Goal: Transaction & Acquisition: Book appointment/travel/reservation

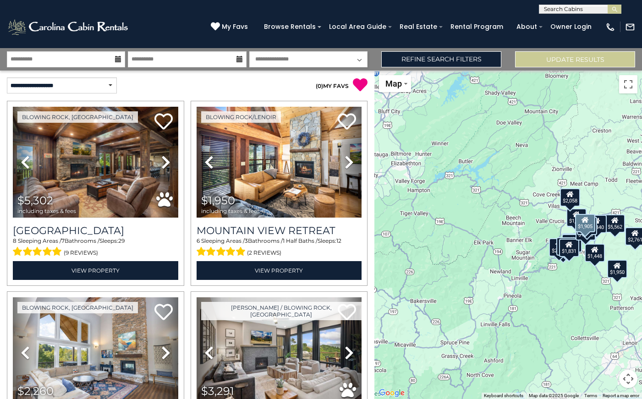
select select "*********"
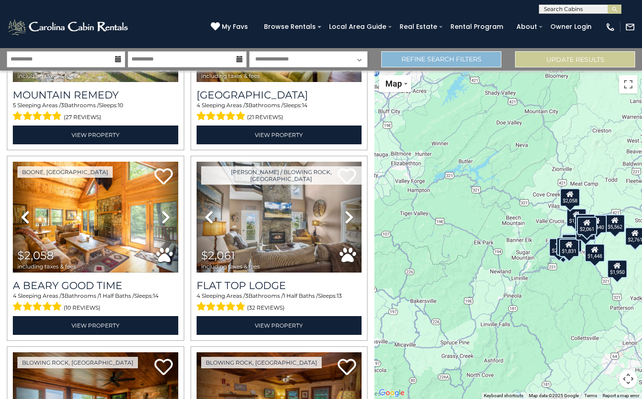
click at [407, 61] on link "Refine Search Filters" at bounding box center [441, 59] width 120 height 16
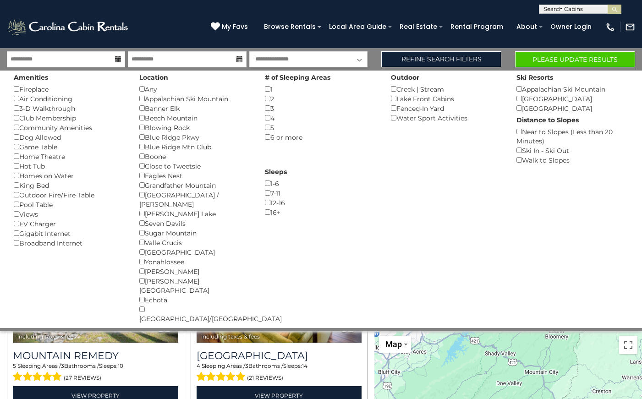
click at [553, 54] on button "Please Update Results" at bounding box center [575, 59] width 120 height 16
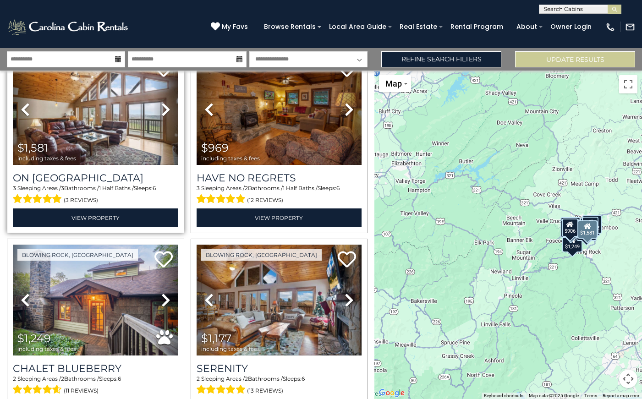
scroll to position [19, 0]
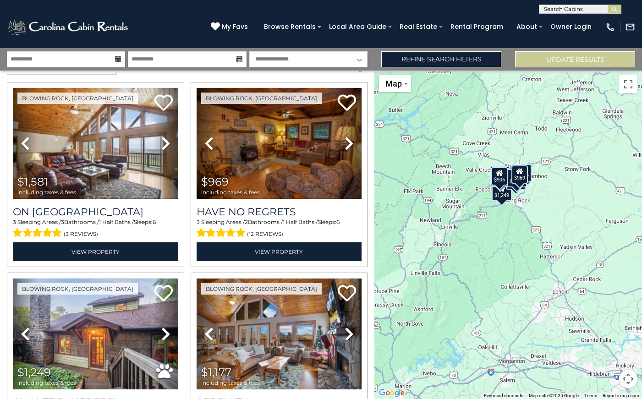
drag, startPoint x: 565, startPoint y: 236, endPoint x: 493, endPoint y: 185, distance: 88.0
click at [493, 185] on div "$906" at bounding box center [500, 176] width 16 height 18
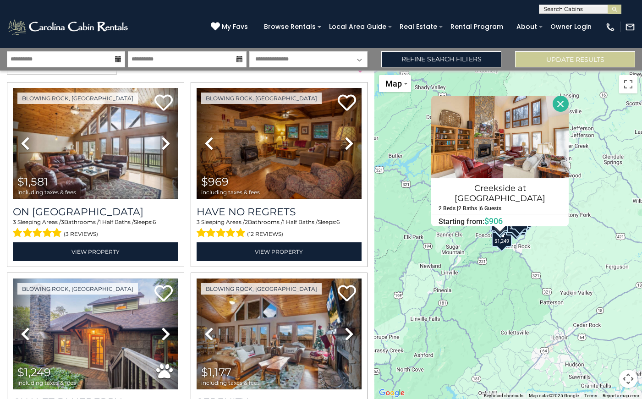
click at [496, 295] on div "$1,581 $969 $1,249 $1,177 $1,147 $1,414 $1,057 $791 $906 $1,092 $1,122 Creeksid…" at bounding box center [508, 235] width 268 height 329
click at [575, 308] on div "$1,581 $969 $1,249 $1,177 $1,147 $1,414 $1,057 $791 $906 $1,092 $1,122 Creeksid…" at bounding box center [508, 235] width 268 height 329
click at [561, 104] on button "Close" at bounding box center [561, 104] width 16 height 16
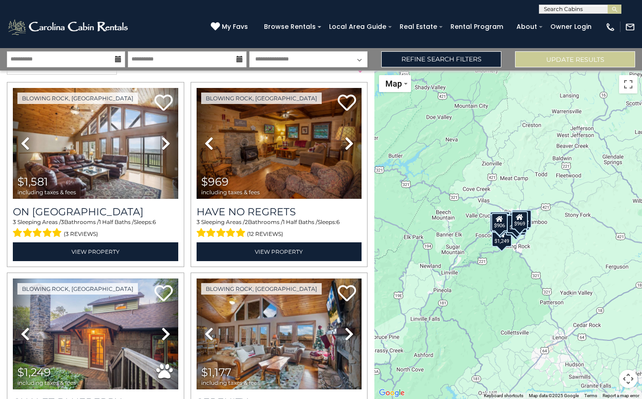
click at [521, 249] on div "$1,581 $969 $1,249 $1,177 $1,147 $1,414 $1,057 $791 $906 $1,092 $1,122" at bounding box center [508, 235] width 268 height 329
click at [625, 384] on button "Map camera controls" at bounding box center [628, 379] width 18 height 18
click at [606, 335] on button "Zoom in" at bounding box center [605, 333] width 18 height 18
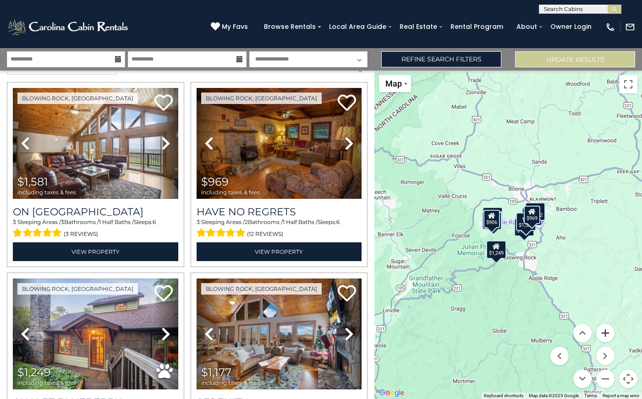
click at [606, 335] on button "Zoom in" at bounding box center [605, 333] width 18 height 18
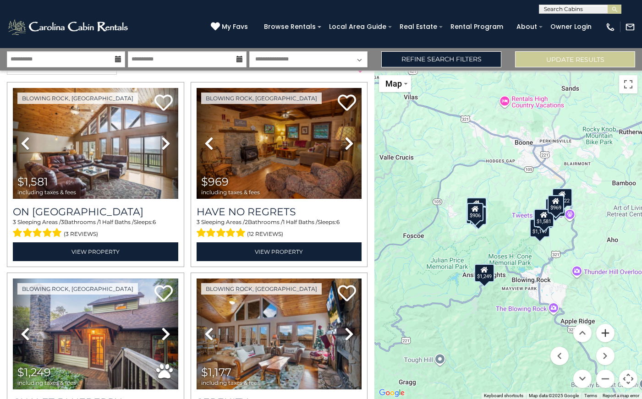
click at [606, 335] on button "Zoom in" at bounding box center [605, 333] width 18 height 18
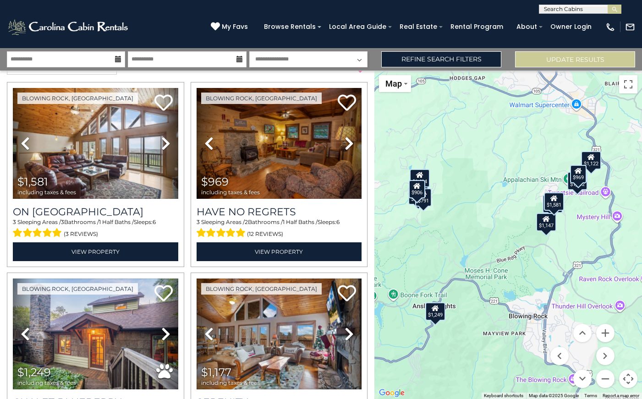
drag, startPoint x: 609, startPoint y: 318, endPoint x: 582, endPoint y: 309, distance: 28.1
click at [582, 309] on div "$1,581 $969 $1,249 $1,177 $1,147 $1,414 $1,057 $791 $906 $1,092 $1,122" at bounding box center [508, 235] width 268 height 329
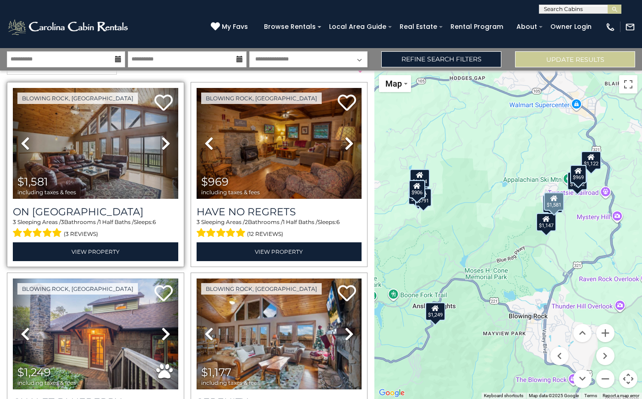
click at [165, 146] on icon at bounding box center [165, 143] width 9 height 15
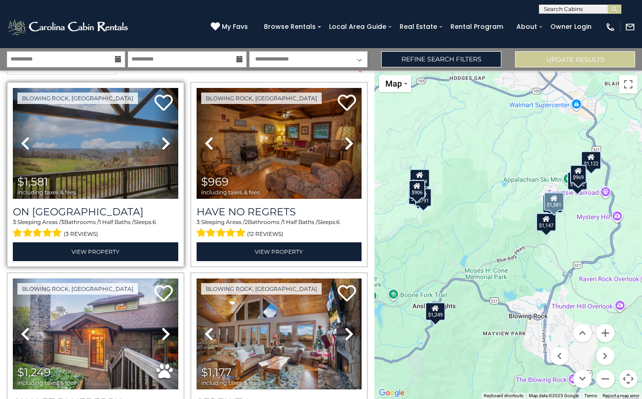
click at [165, 146] on icon at bounding box center [165, 143] width 9 height 15
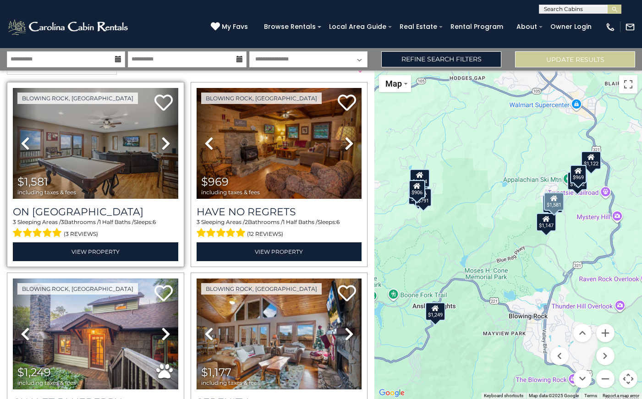
click at [165, 146] on icon at bounding box center [165, 143] width 9 height 15
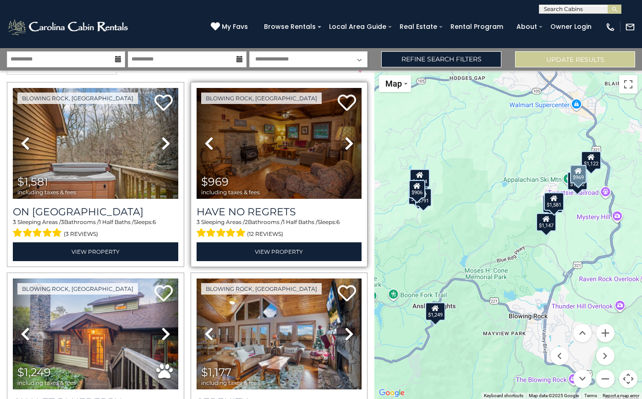
click at [352, 145] on icon at bounding box center [349, 143] width 9 height 15
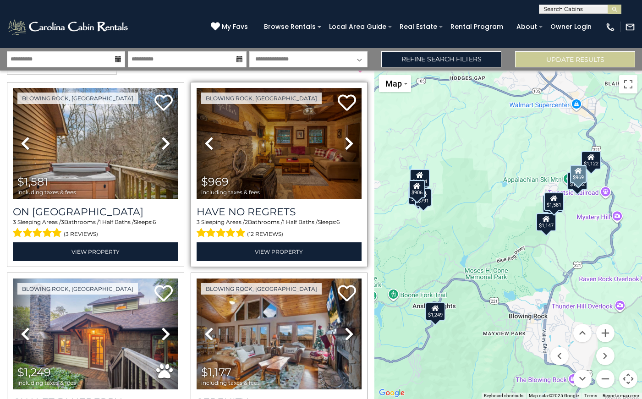
click at [352, 145] on icon at bounding box center [349, 143] width 9 height 15
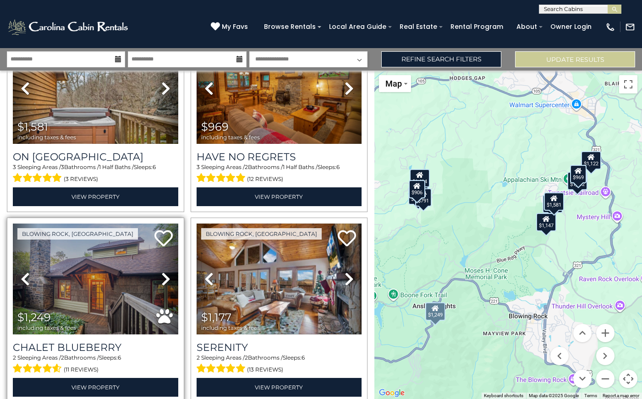
scroll to position [78, 0]
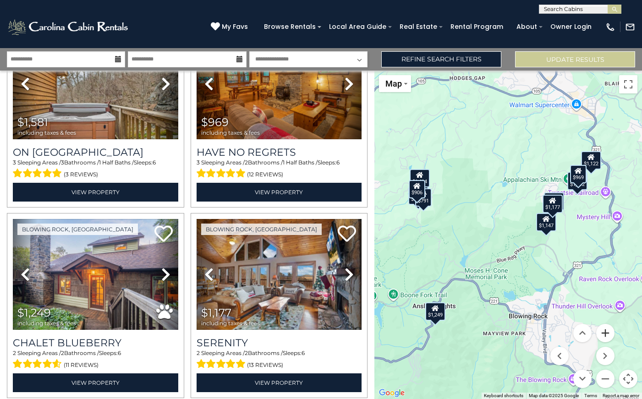
click at [604, 330] on button "Zoom in" at bounding box center [605, 333] width 18 height 18
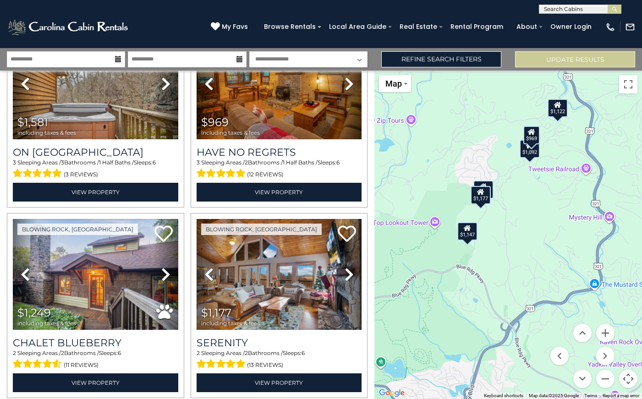
drag, startPoint x: 582, startPoint y: 317, endPoint x: 465, endPoint y: 327, distance: 117.7
click at [464, 328] on div "$1,581 $969 $1,249 $1,177 $1,147 $1,414 $1,057 $791 $906 $1,092 $1,122" at bounding box center [508, 235] width 268 height 329
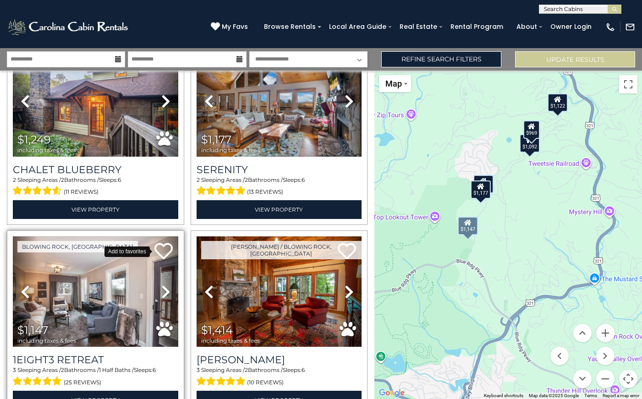
scroll to position [261, 0]
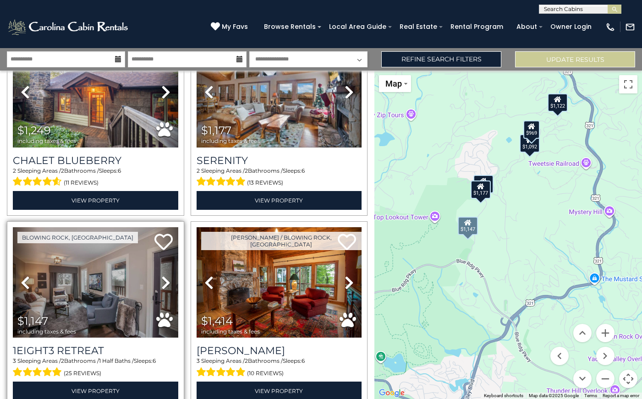
click at [169, 281] on icon at bounding box center [165, 282] width 9 height 15
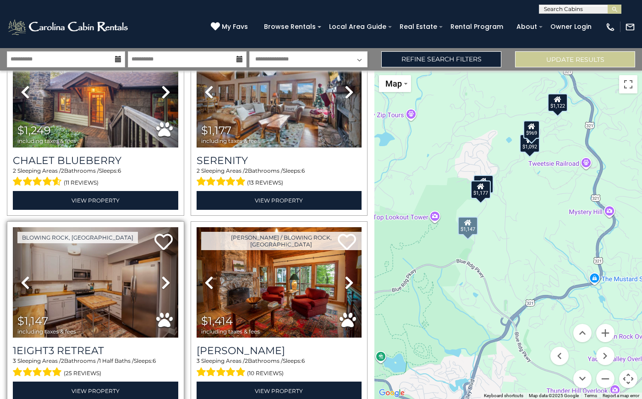
click at [169, 281] on icon at bounding box center [165, 282] width 9 height 15
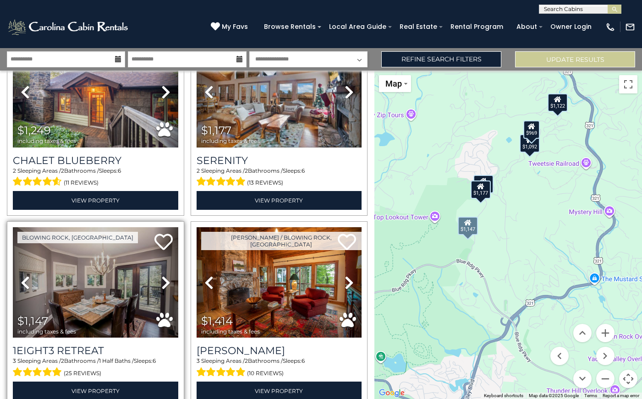
click at [169, 281] on icon at bounding box center [165, 282] width 9 height 15
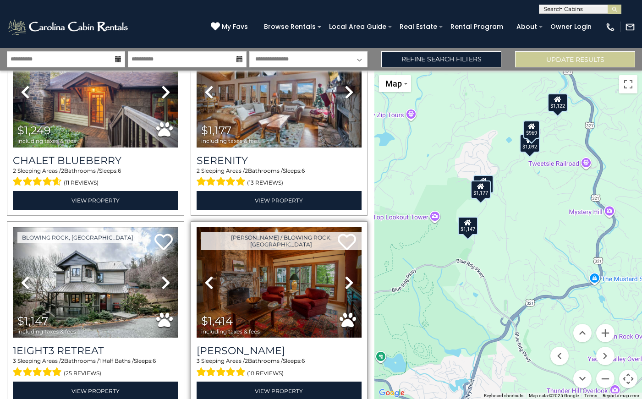
click at [349, 282] on icon at bounding box center [349, 282] width 9 height 15
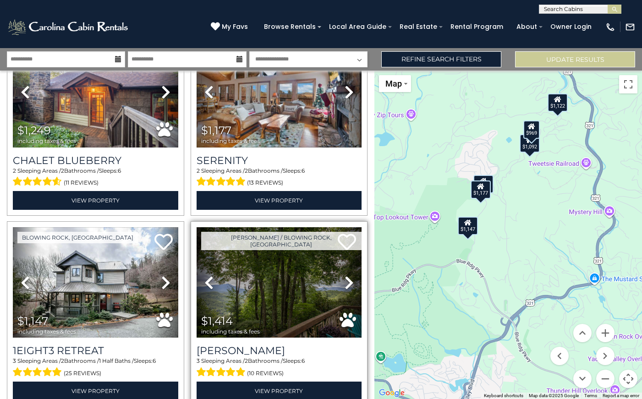
click at [349, 282] on icon at bounding box center [349, 282] width 9 height 15
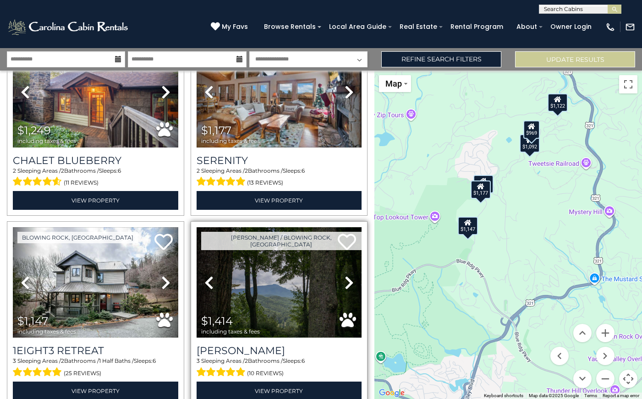
click at [349, 282] on icon at bounding box center [349, 282] width 9 height 15
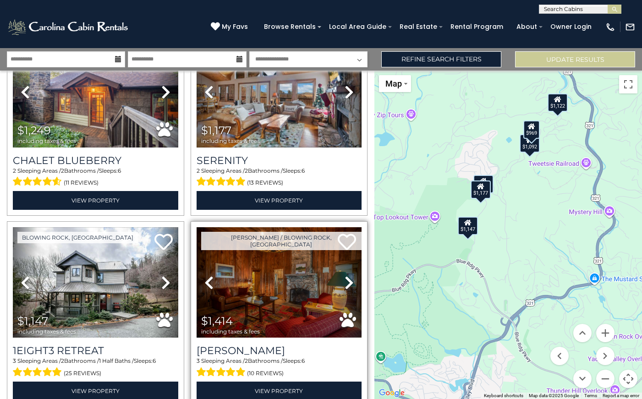
click at [349, 282] on icon at bounding box center [349, 282] width 9 height 15
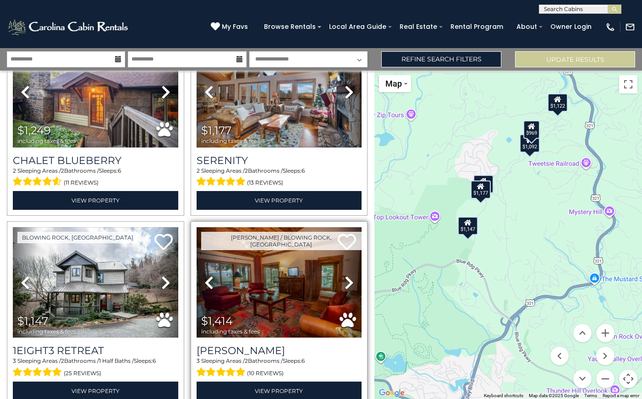
click at [349, 282] on icon at bounding box center [349, 282] width 9 height 15
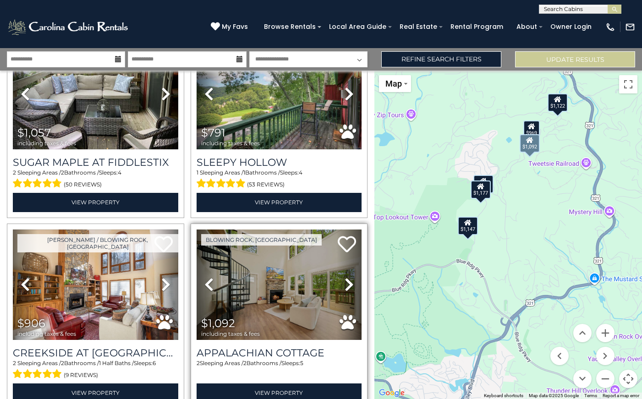
scroll to position [650, 0]
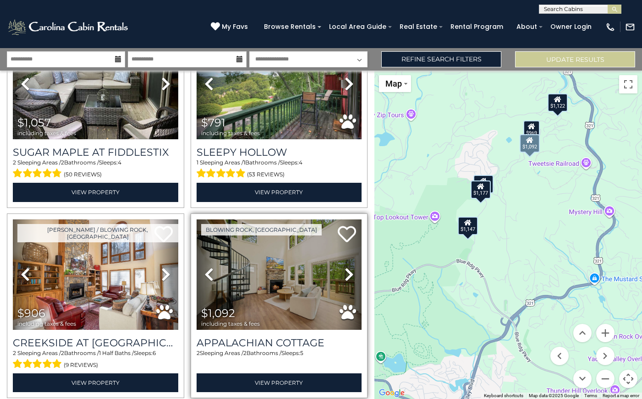
click at [353, 272] on icon at bounding box center [349, 274] width 9 height 15
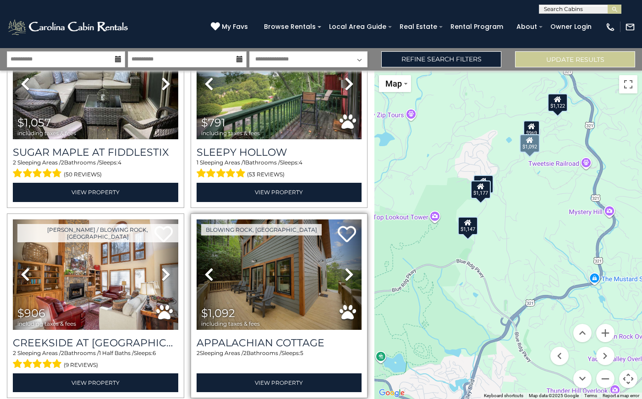
click at [353, 273] on icon at bounding box center [349, 274] width 9 height 15
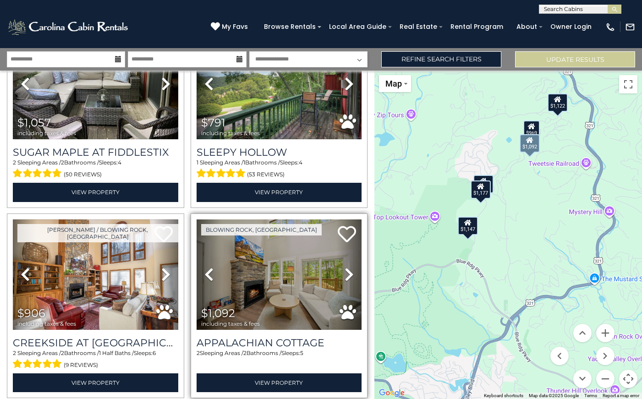
click at [353, 273] on icon at bounding box center [349, 274] width 9 height 15
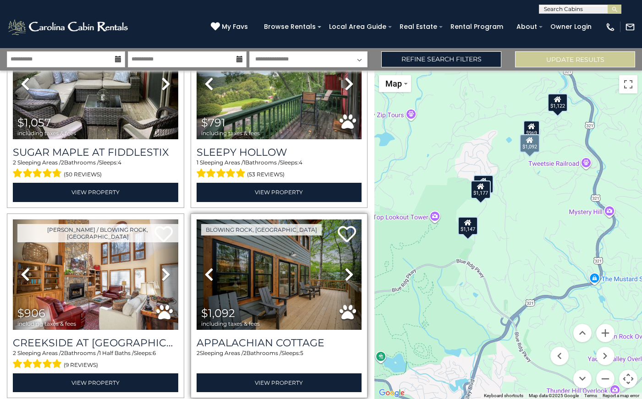
click at [353, 273] on icon at bounding box center [349, 274] width 9 height 15
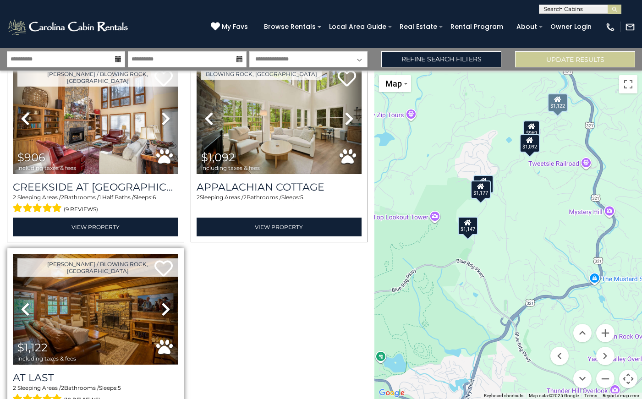
scroll to position [807, 0]
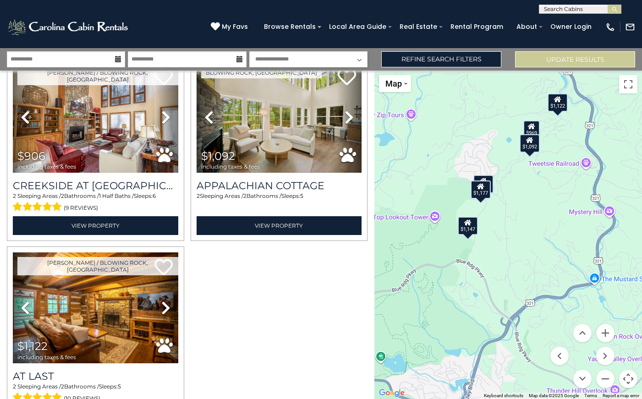
click at [464, 228] on div "$1,147" at bounding box center [468, 225] width 20 height 18
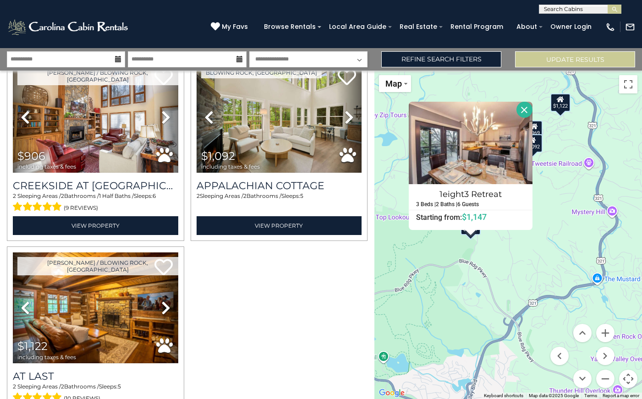
click at [504, 256] on div "$1,581 $969 $1,249 $1,177 $1,147 $1,414 $1,057 $791 $906 $1,092 $1,122 1eight3 …" at bounding box center [508, 235] width 268 height 329
click at [532, 112] on button "Close" at bounding box center [524, 110] width 16 height 16
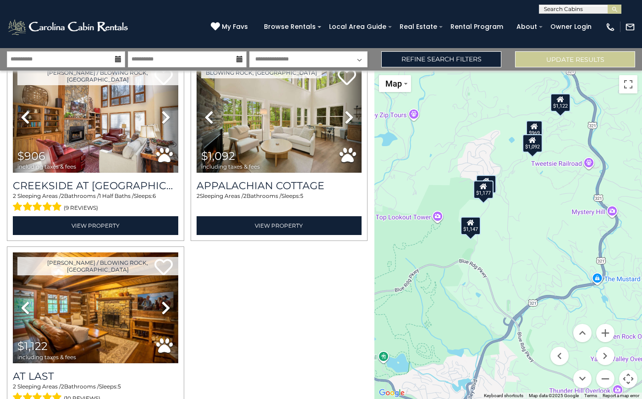
click at [482, 191] on div "$1,177" at bounding box center [483, 189] width 20 height 18
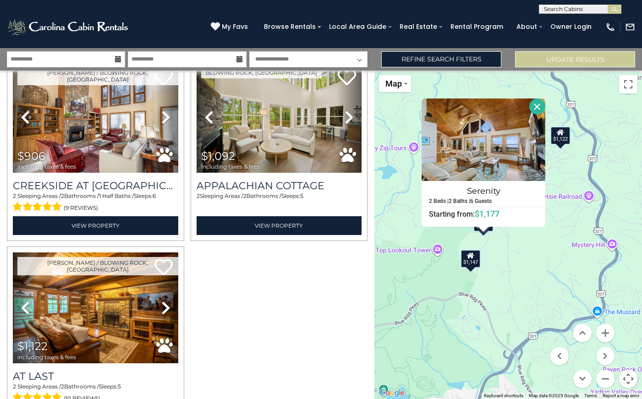
click at [545, 109] on button "Close" at bounding box center [537, 107] width 16 height 16
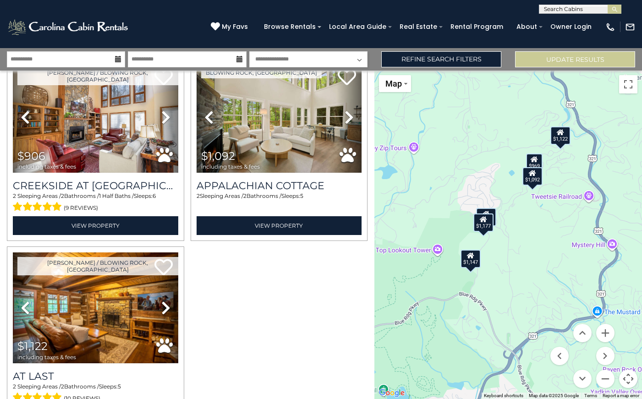
click at [508, 235] on div "$1,581 $969 $1,249 $1,177 $1,147 $1,414 $1,057 $791 $906 $1,092 $1,122" at bounding box center [642, 235] width 268 height 0
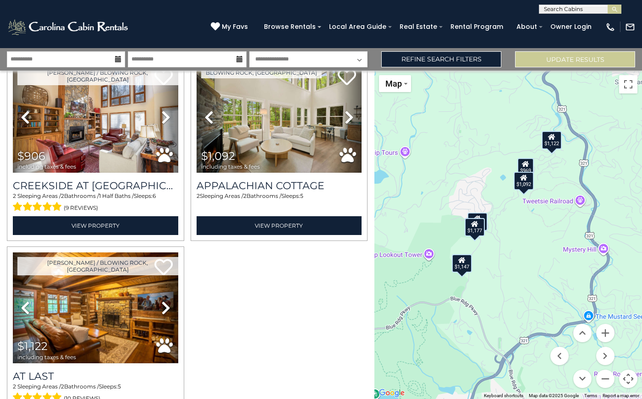
drag, startPoint x: 531, startPoint y: 257, endPoint x: 522, endPoint y: 262, distance: 10.5
click at [522, 262] on div "$1,581 $969 $1,249 $1,177 $1,147 $1,414 $1,057 $791 $906 $1,092 $1,122" at bounding box center [508, 235] width 268 height 329
click at [605, 334] on button "Zoom in" at bounding box center [605, 333] width 18 height 18
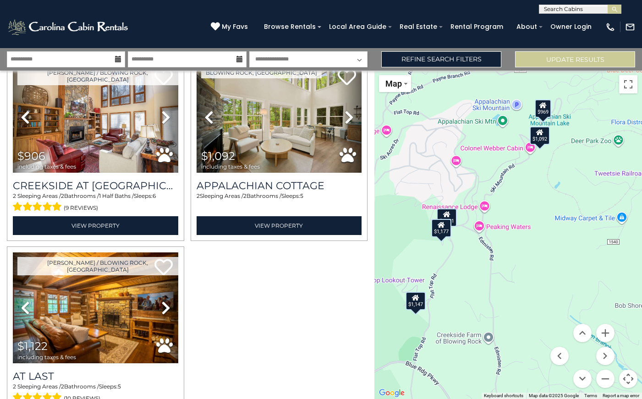
click at [450, 217] on icon at bounding box center [446, 214] width 7 height 6
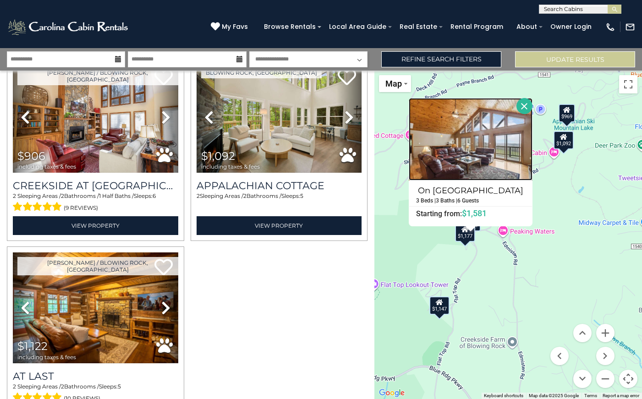
click at [469, 157] on img at bounding box center [471, 139] width 124 height 82
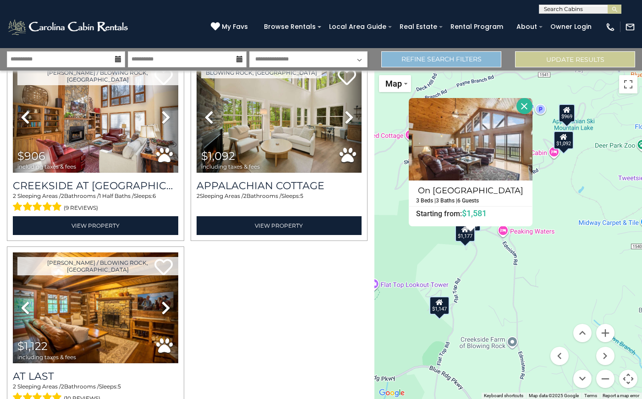
click at [417, 60] on link "Refine Search Filters" at bounding box center [441, 59] width 120 height 16
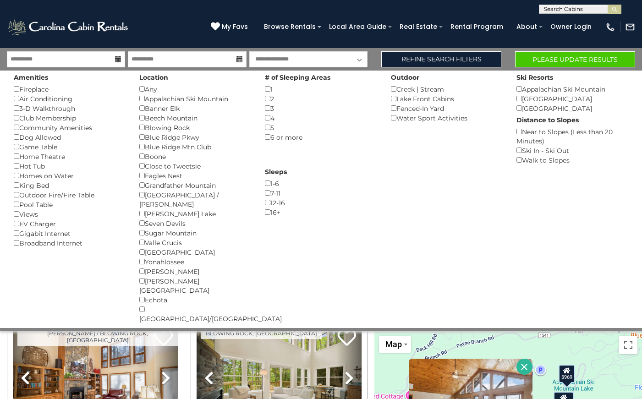
click at [569, 56] on button "Please Update Results" at bounding box center [575, 59] width 120 height 16
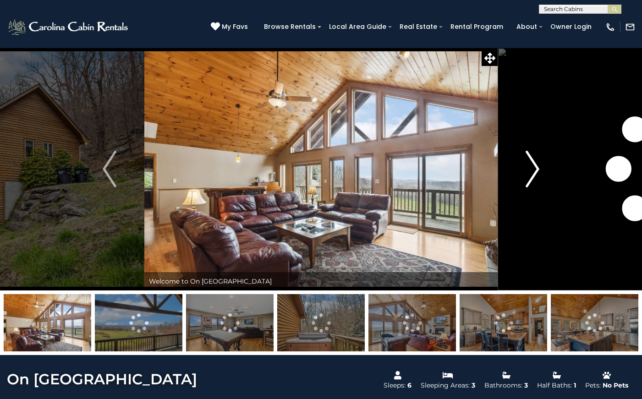
click at [536, 175] on img "Next" at bounding box center [533, 169] width 14 height 37
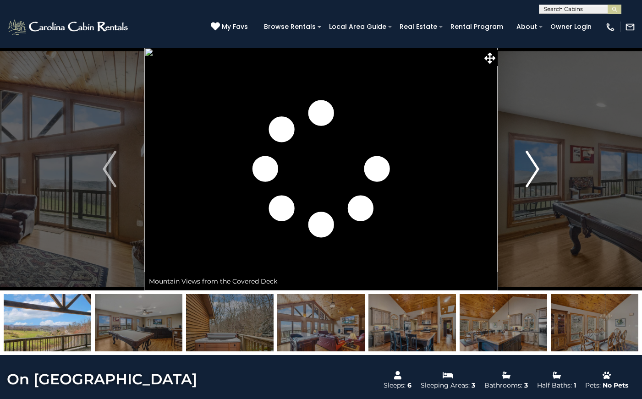
click at [536, 175] on img "Next" at bounding box center [533, 169] width 14 height 37
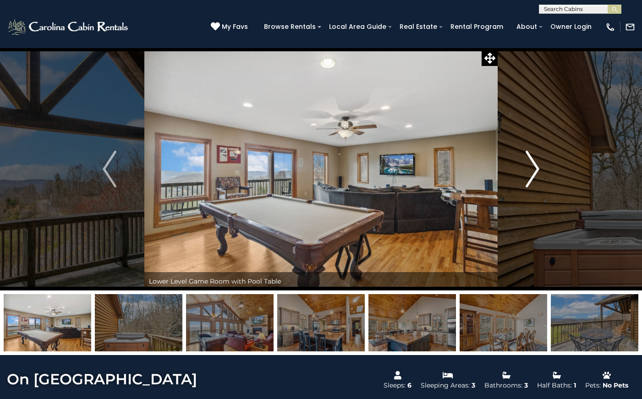
click at [536, 175] on img "Next" at bounding box center [533, 169] width 14 height 37
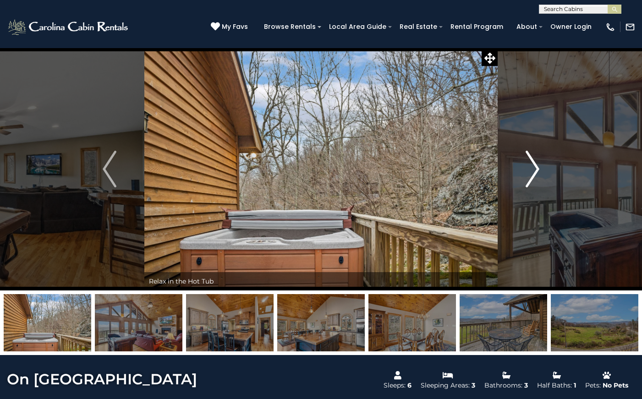
click at [536, 175] on img "Next" at bounding box center [533, 169] width 14 height 37
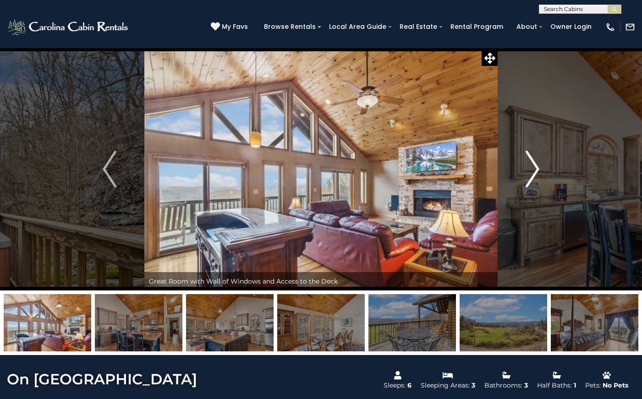
click at [536, 175] on img "Next" at bounding box center [533, 169] width 14 height 37
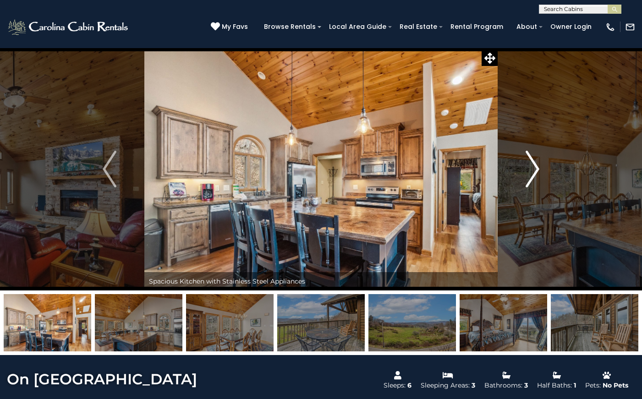
click at [536, 175] on img "Next" at bounding box center [533, 169] width 14 height 37
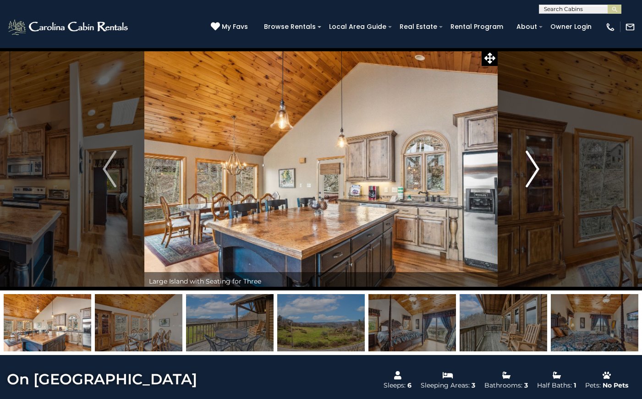
click at [536, 175] on img "Next" at bounding box center [533, 169] width 14 height 37
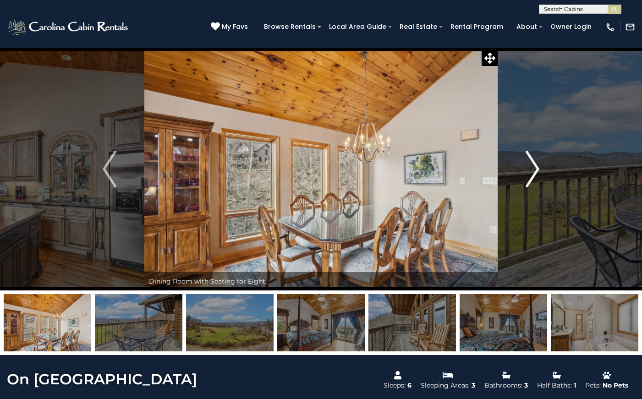
click at [536, 175] on img "Next" at bounding box center [533, 169] width 14 height 37
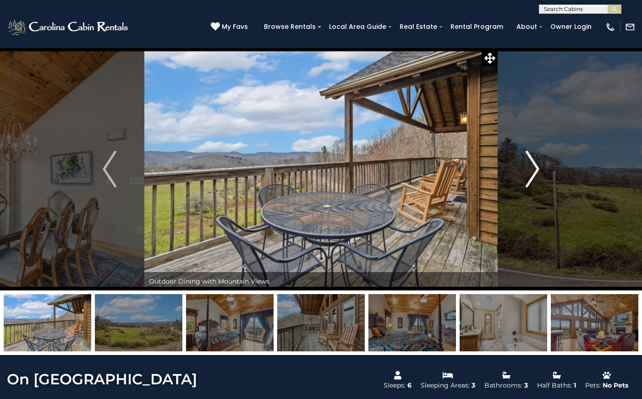
click at [536, 175] on img "Next" at bounding box center [533, 169] width 14 height 37
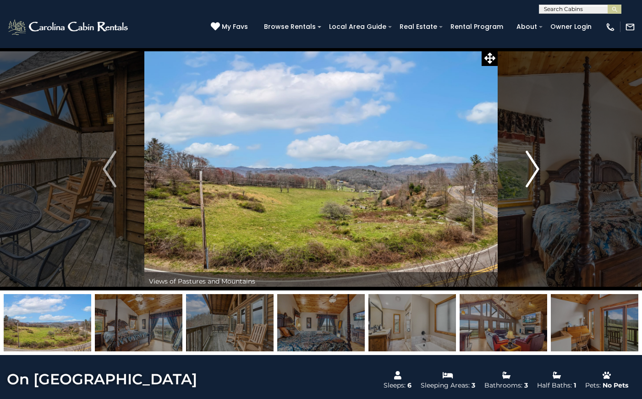
click at [536, 175] on img "Next" at bounding box center [533, 169] width 14 height 37
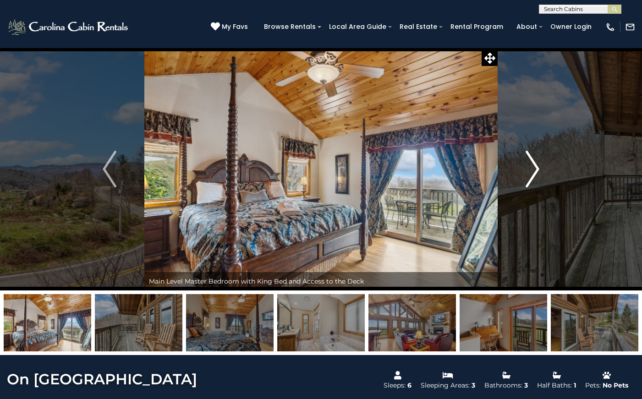
click at [533, 166] on img "Next" at bounding box center [533, 169] width 14 height 37
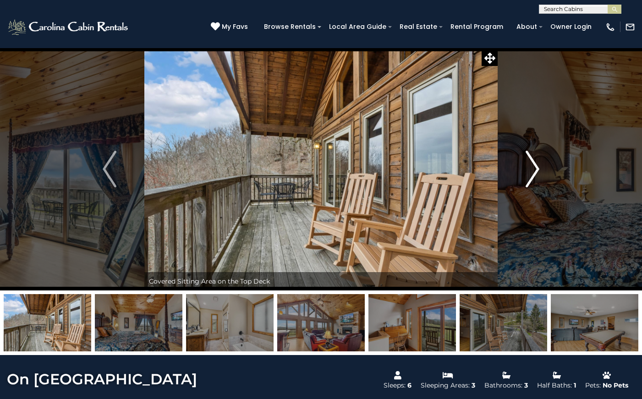
click at [533, 166] on img "Next" at bounding box center [533, 169] width 14 height 37
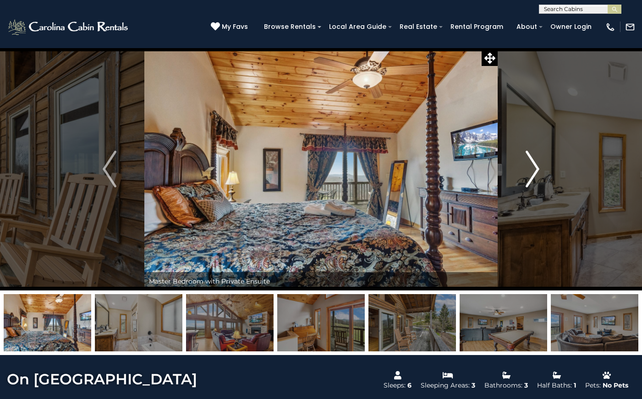
click at [533, 166] on img "Next" at bounding box center [533, 169] width 14 height 37
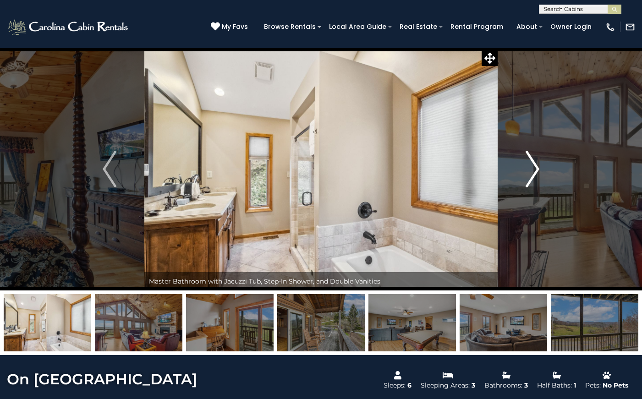
click at [533, 166] on img "Next" at bounding box center [533, 169] width 14 height 37
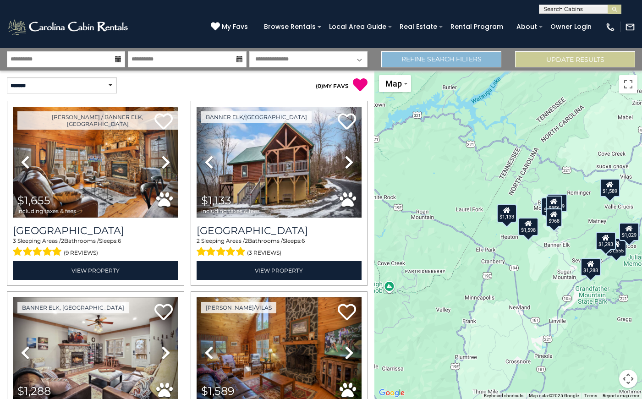
click at [417, 54] on link "Refine Search Filters" at bounding box center [441, 59] width 120 height 16
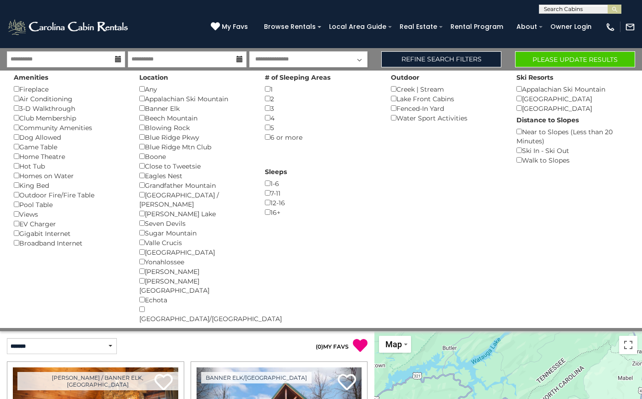
click at [533, 59] on button "Please Update Results" at bounding box center [575, 59] width 120 height 16
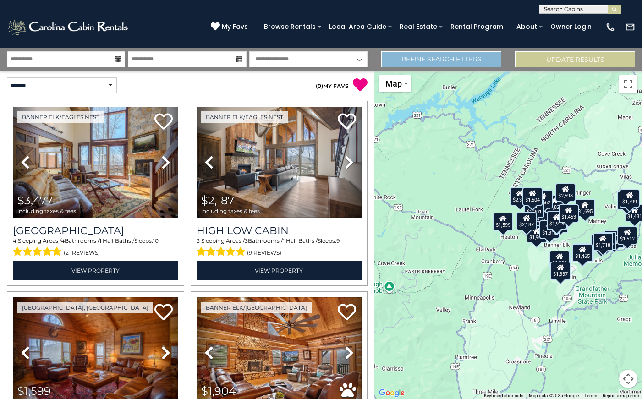
click at [414, 59] on link "Refine Search Filters" at bounding box center [441, 59] width 120 height 16
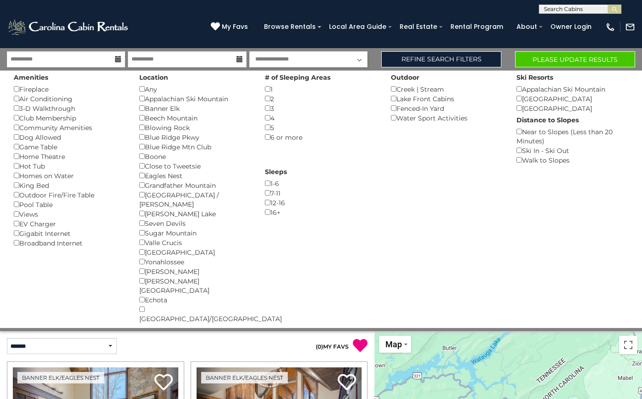
click at [538, 60] on button "Please Update Results" at bounding box center [575, 59] width 120 height 16
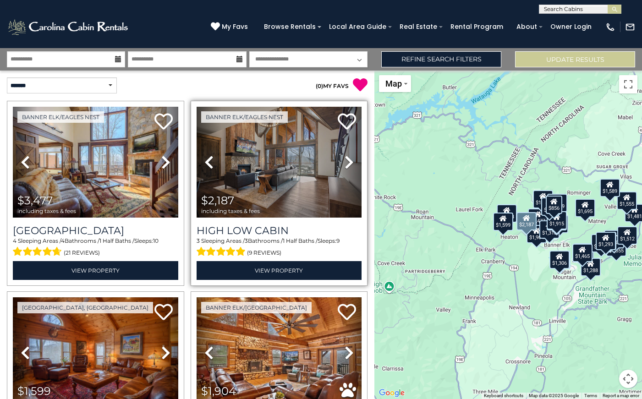
click at [347, 164] on icon at bounding box center [349, 162] width 9 height 15
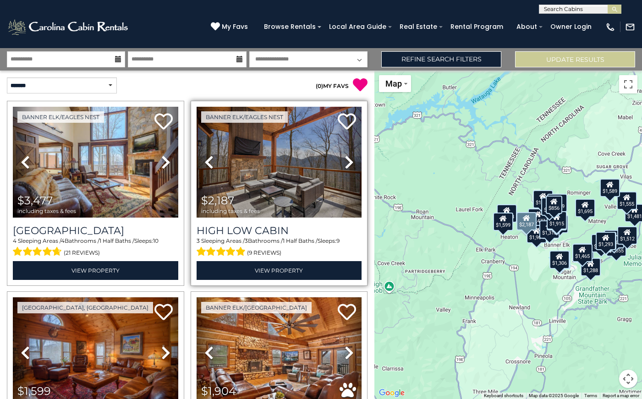
click at [347, 164] on icon at bounding box center [349, 162] width 9 height 15
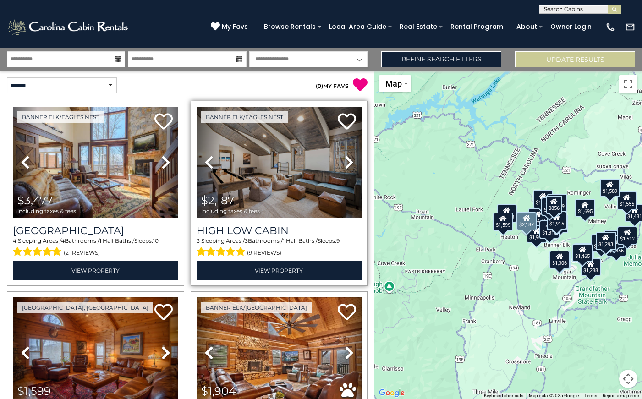
click at [297, 182] on img at bounding box center [279, 162] width 165 height 111
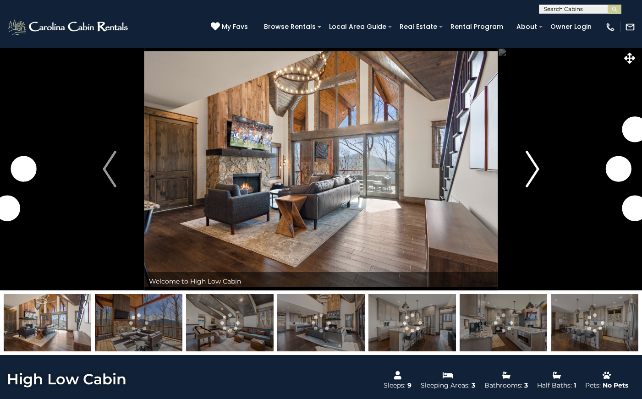
click at [534, 172] on img "Next" at bounding box center [533, 169] width 14 height 37
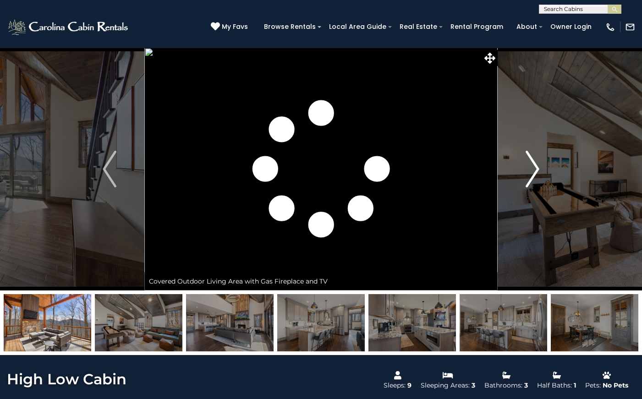
click at [534, 172] on img "Next" at bounding box center [533, 169] width 14 height 37
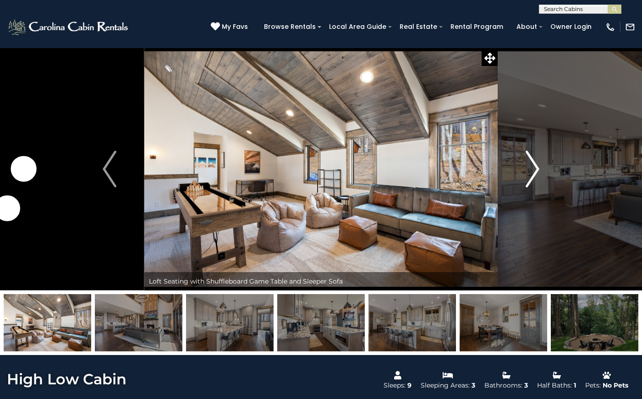
click at [534, 172] on img "Next" at bounding box center [533, 169] width 14 height 37
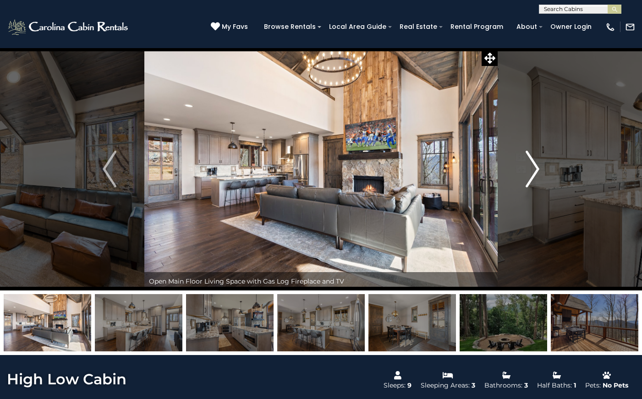
click at [535, 170] on img "Next" at bounding box center [533, 169] width 14 height 37
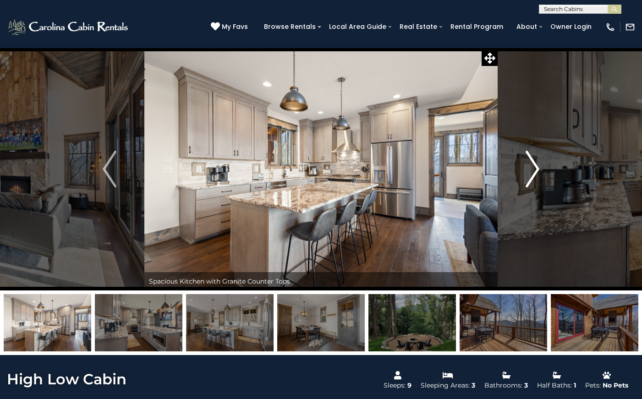
click at [535, 171] on img "Next" at bounding box center [533, 169] width 14 height 37
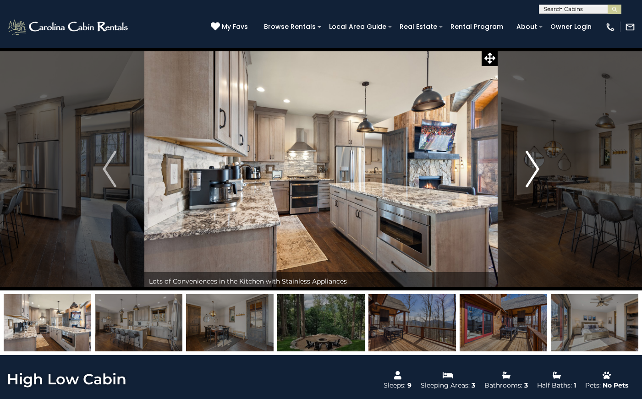
click at [535, 171] on img "Next" at bounding box center [533, 169] width 14 height 37
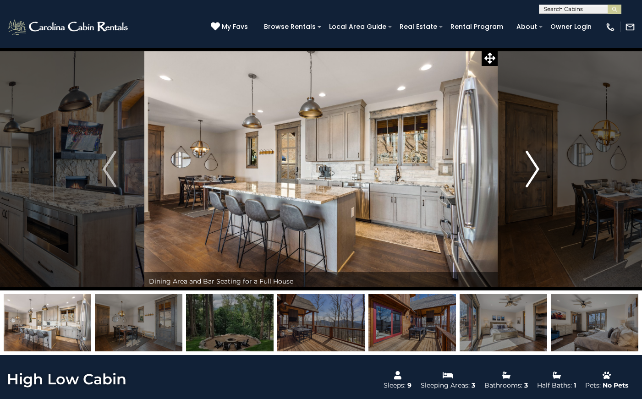
click at [535, 171] on img "Next" at bounding box center [533, 169] width 14 height 37
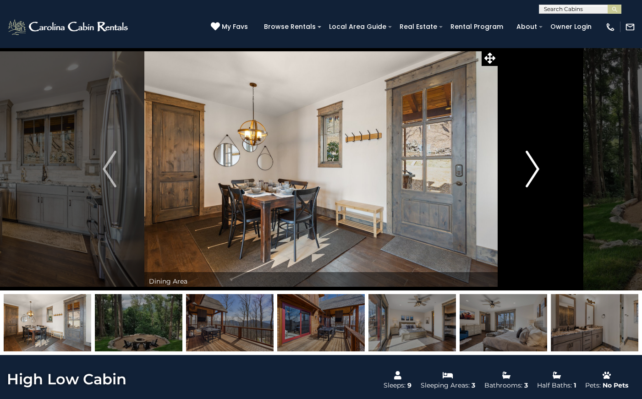
click at [536, 171] on img "Next" at bounding box center [533, 169] width 14 height 37
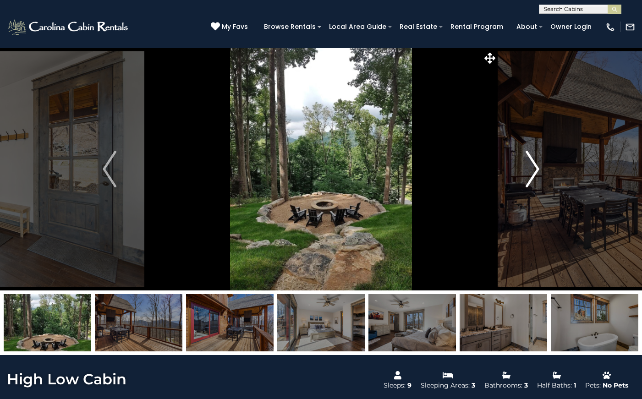
click at [536, 170] on img "Next" at bounding box center [533, 169] width 14 height 37
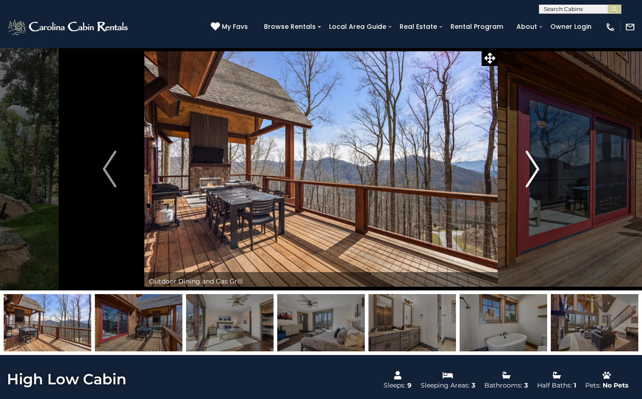
click at [537, 170] on img "Next" at bounding box center [533, 169] width 14 height 37
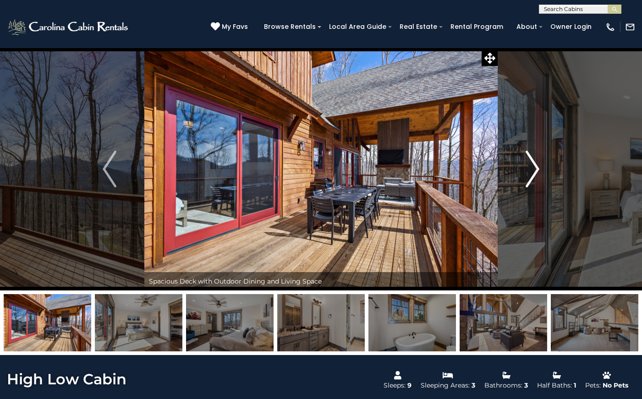
click at [537, 170] on img "Next" at bounding box center [533, 169] width 14 height 37
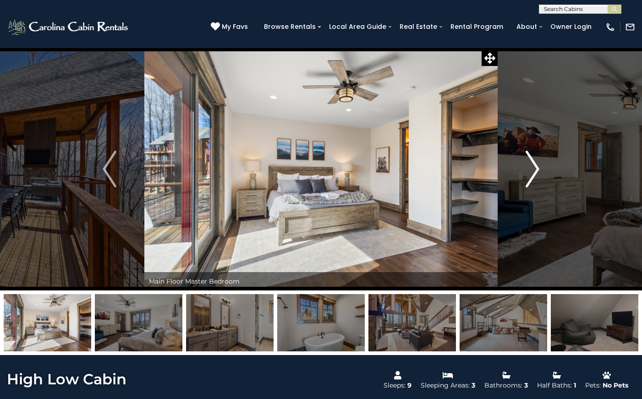
click at [537, 170] on img "Next" at bounding box center [533, 169] width 14 height 37
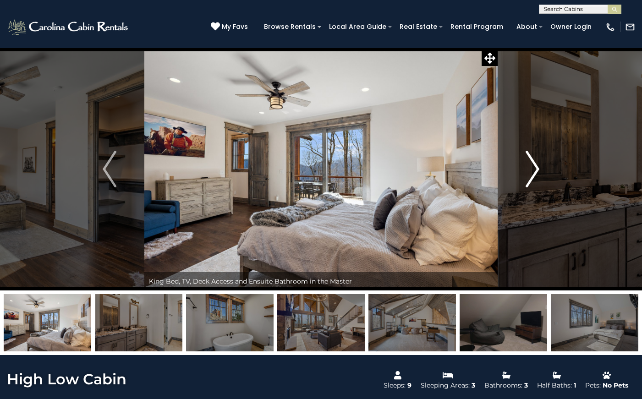
click at [537, 170] on img "Next" at bounding box center [533, 169] width 14 height 37
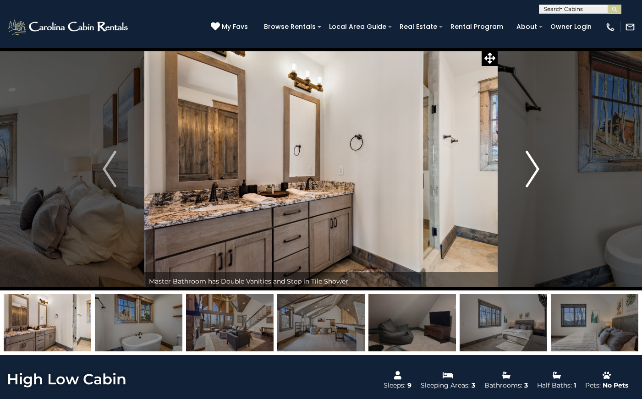
click at [537, 170] on img "Next" at bounding box center [533, 169] width 14 height 37
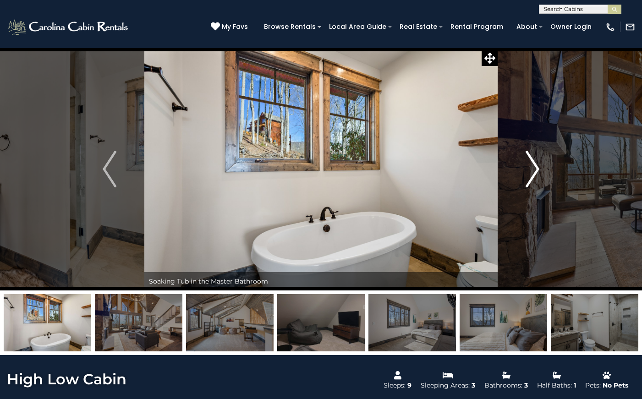
click at [537, 170] on img "Next" at bounding box center [533, 169] width 14 height 37
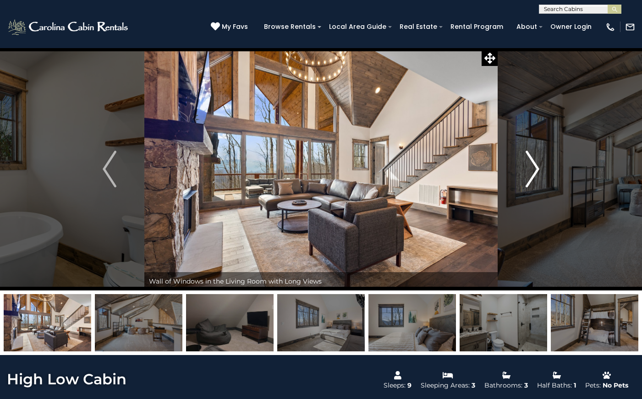
click at [537, 171] on img "Next" at bounding box center [533, 169] width 14 height 37
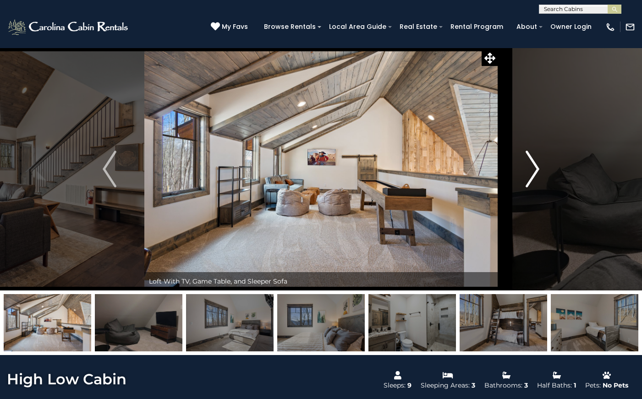
click at [537, 171] on img "Next" at bounding box center [533, 169] width 14 height 37
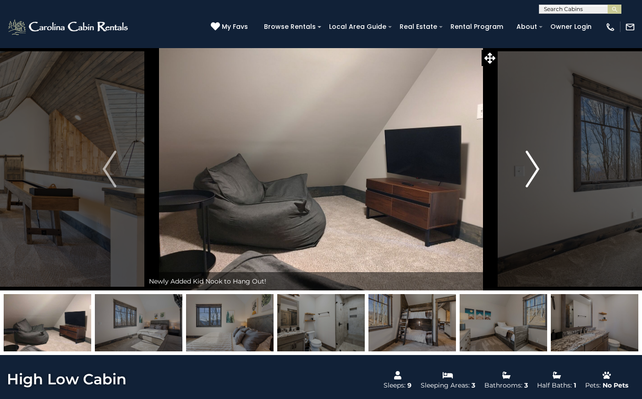
click at [537, 172] on img "Next" at bounding box center [533, 169] width 14 height 37
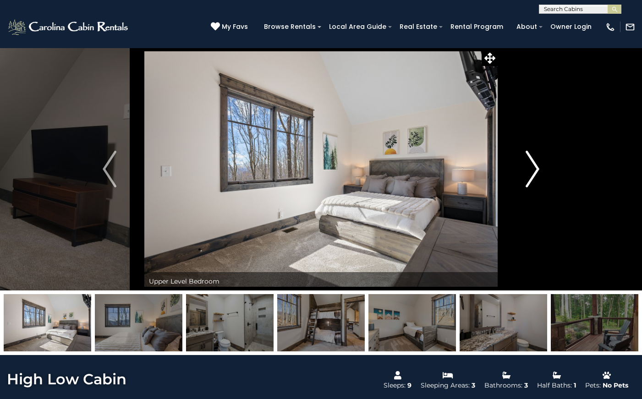
click at [537, 172] on img "Next" at bounding box center [533, 169] width 14 height 37
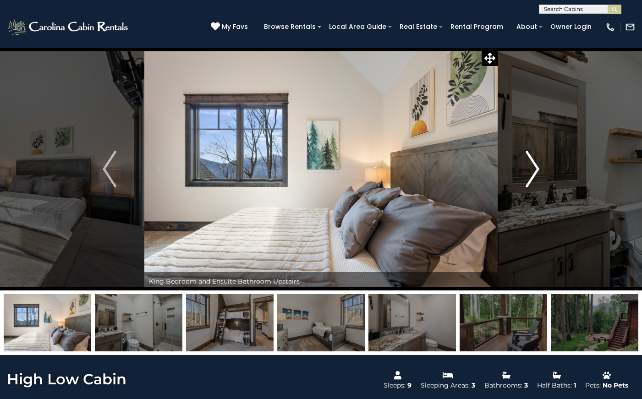
click at [537, 173] on img "Next" at bounding box center [533, 169] width 14 height 37
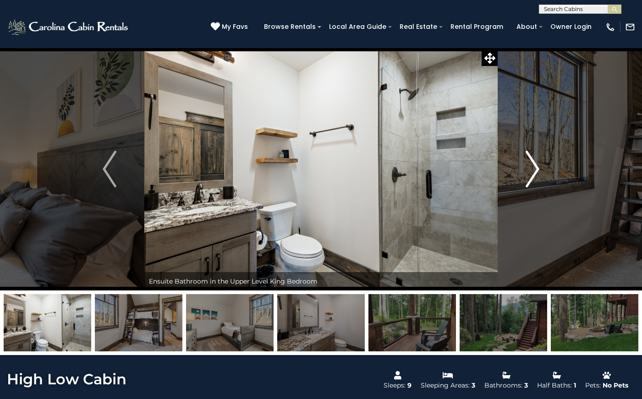
click at [537, 173] on img "Next" at bounding box center [533, 169] width 14 height 37
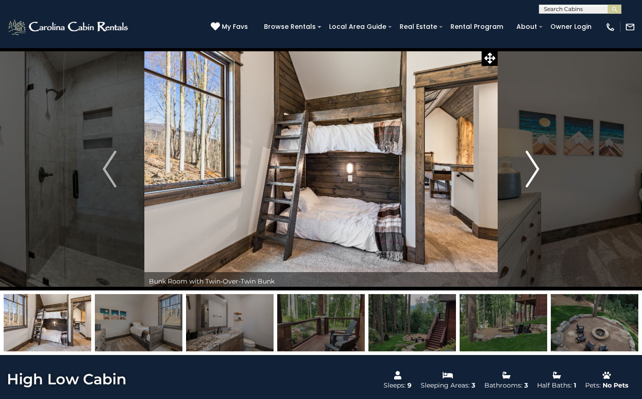
click at [537, 173] on img "Next" at bounding box center [533, 169] width 14 height 37
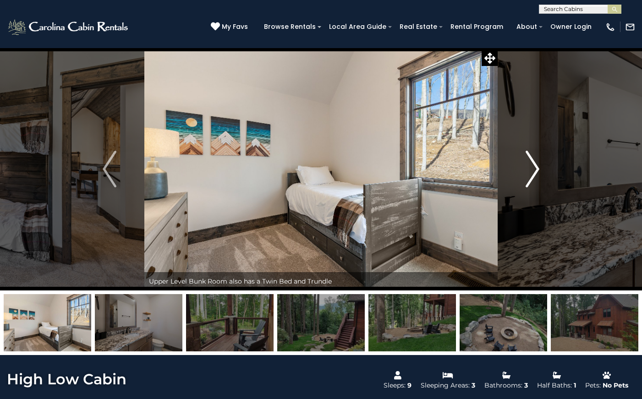
click at [537, 174] on img "Next" at bounding box center [533, 169] width 14 height 37
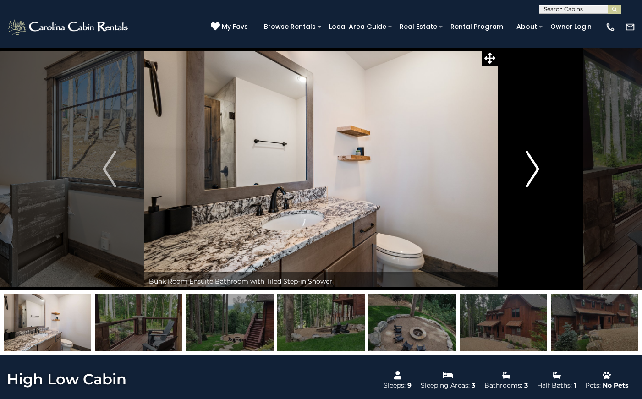
click at [537, 174] on img "Next" at bounding box center [533, 169] width 14 height 37
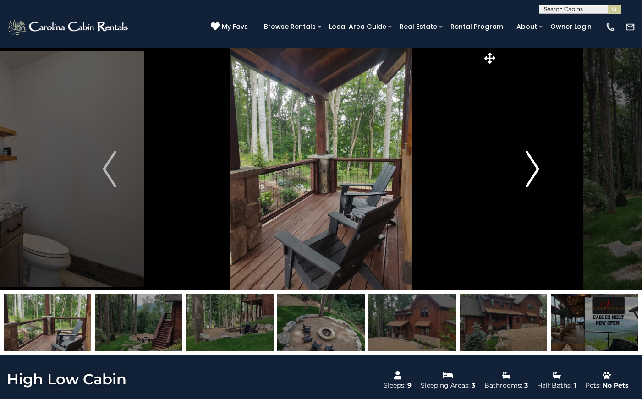
click at [537, 174] on img "Next" at bounding box center [533, 169] width 14 height 37
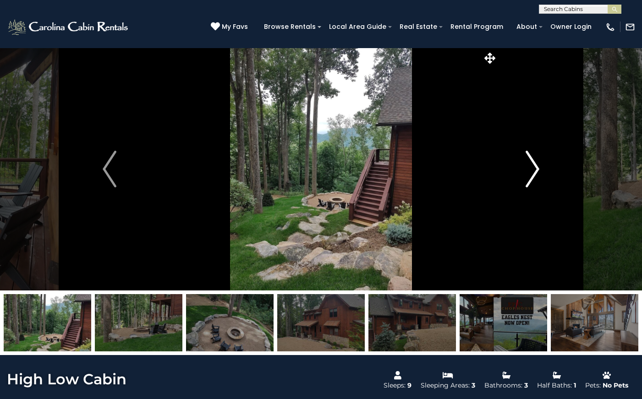
click at [537, 175] on img "Next" at bounding box center [533, 169] width 14 height 37
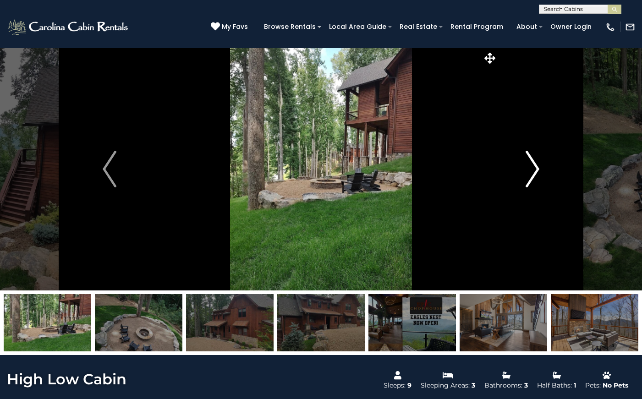
click at [537, 175] on img "Next" at bounding box center [533, 169] width 14 height 37
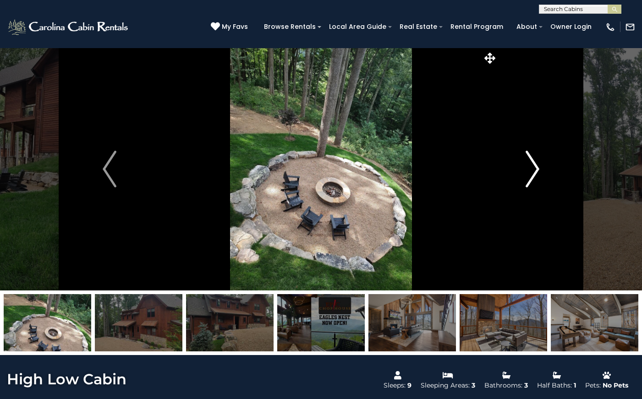
click at [537, 175] on img "Next" at bounding box center [533, 169] width 14 height 37
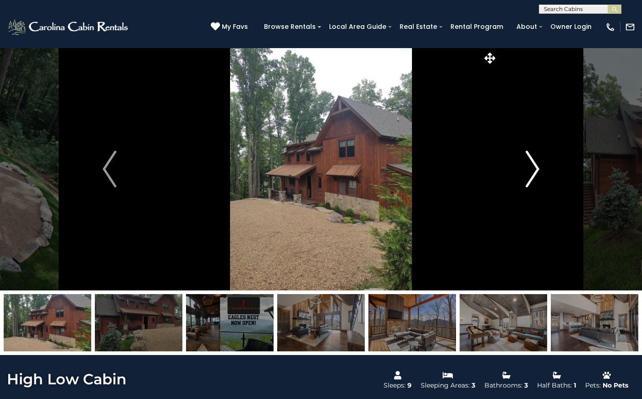
click at [537, 175] on img "Next" at bounding box center [533, 169] width 14 height 37
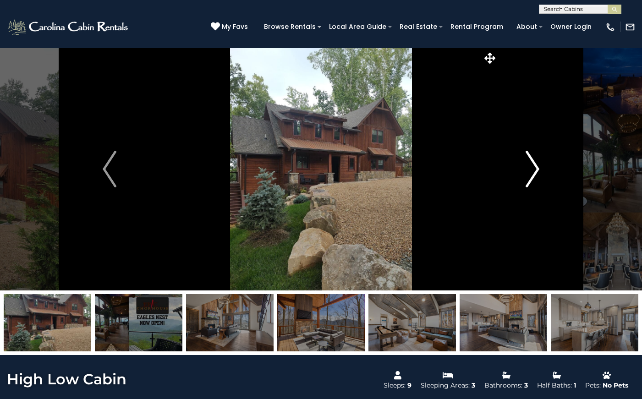
click at [537, 175] on img "Next" at bounding box center [533, 169] width 14 height 37
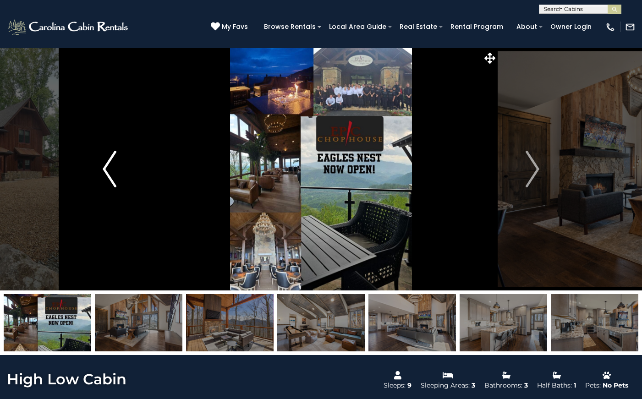
click at [106, 175] on img "Previous" at bounding box center [110, 169] width 14 height 37
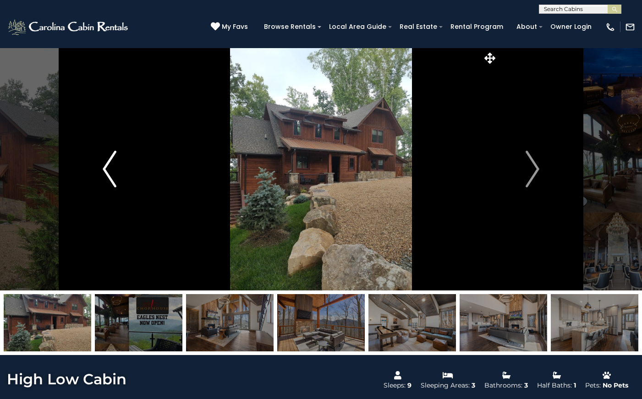
click at [106, 172] on img "Previous" at bounding box center [110, 169] width 14 height 37
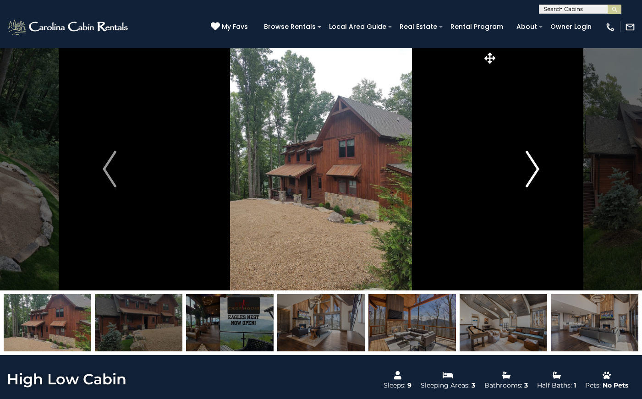
click at [537, 164] on img "Next" at bounding box center [533, 169] width 14 height 37
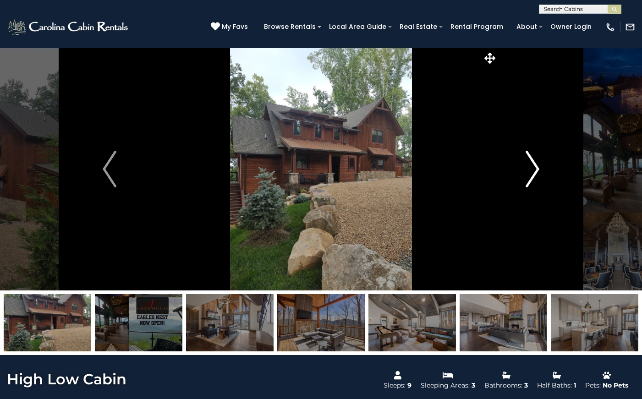
click at [537, 164] on img "Next" at bounding box center [533, 169] width 14 height 37
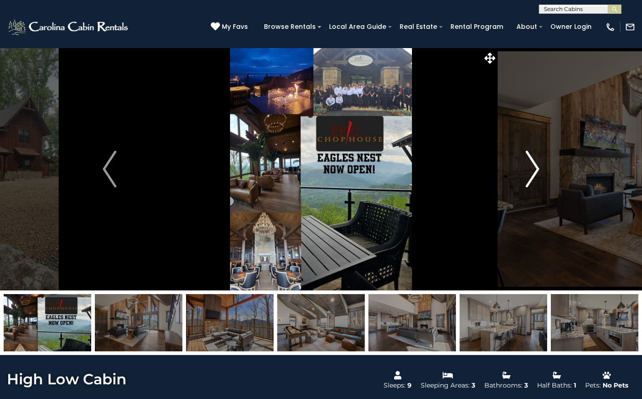
click at [536, 165] on img "Next" at bounding box center [533, 169] width 14 height 37
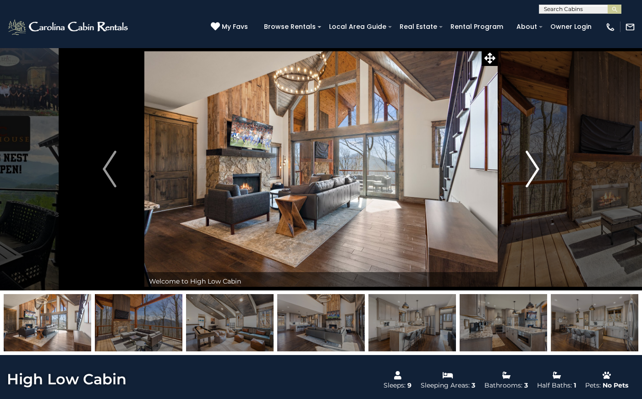
click at [536, 165] on img "Next" at bounding box center [533, 169] width 14 height 37
